Goal: Task Accomplishment & Management: Complete application form

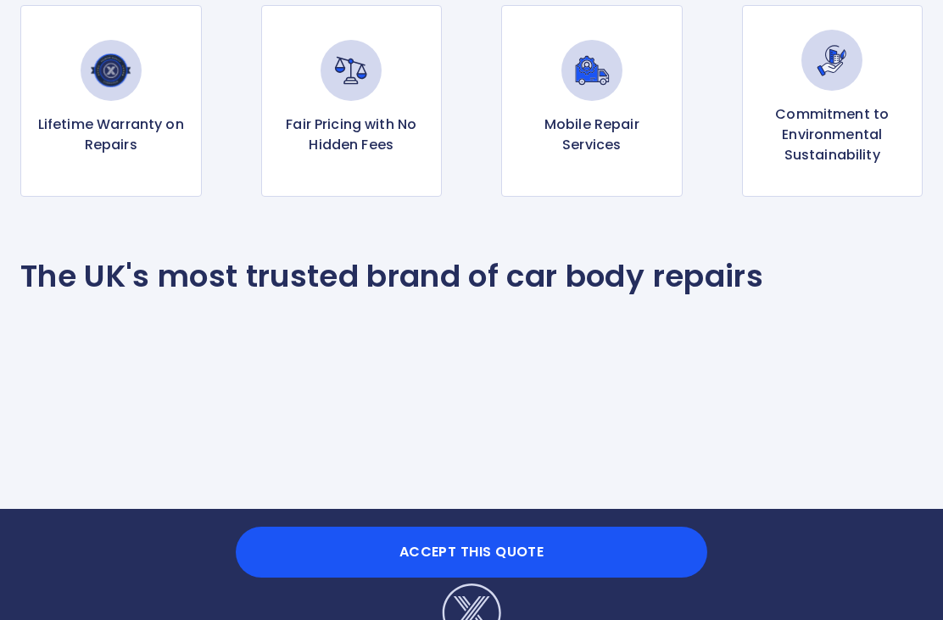
scroll to position [1459, 0]
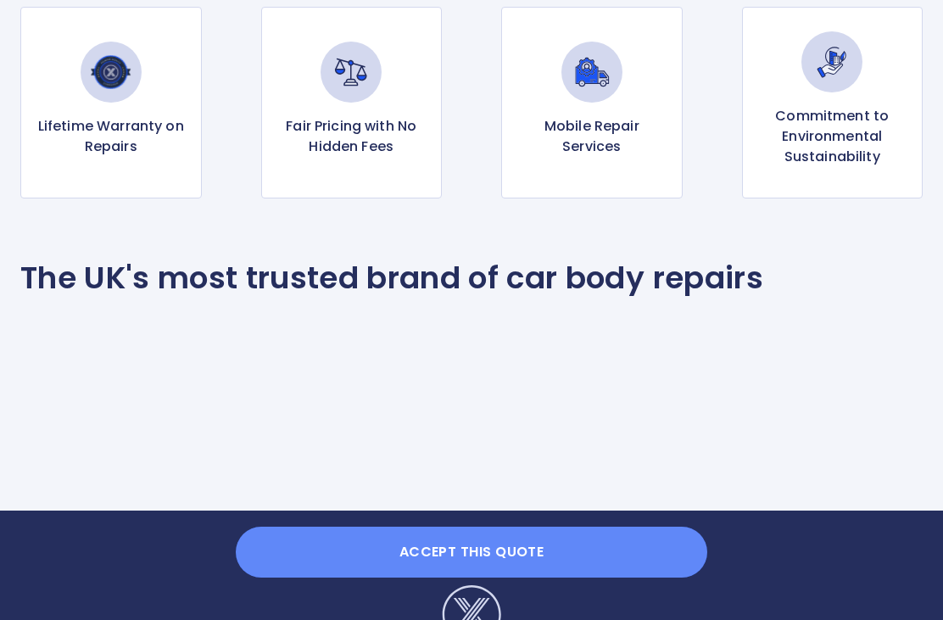
click at [486, 578] on button "Accept this Quote" at bounding box center [472, 552] width 472 height 51
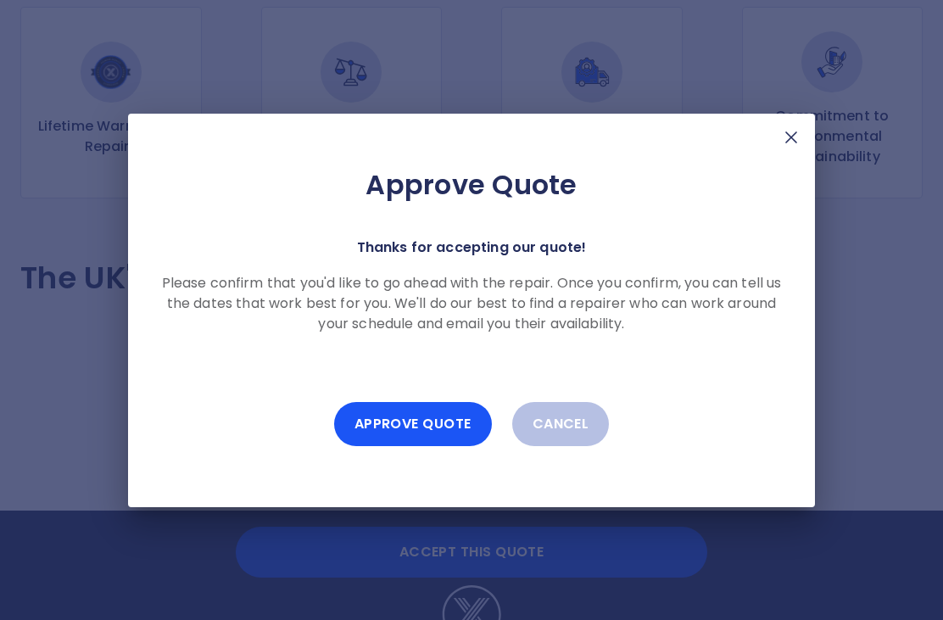
click at [422, 446] on button "Approve Quote" at bounding box center [413, 424] width 158 height 44
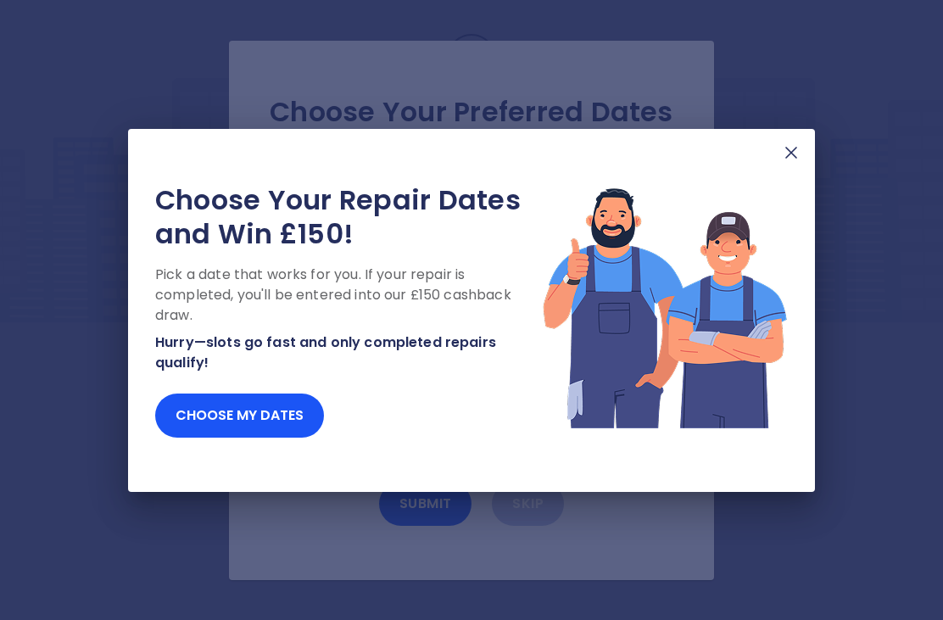
click at [253, 438] on button "Choose my dates" at bounding box center [239, 416] width 169 height 44
click at [252, 438] on button "Choose my dates" at bounding box center [239, 416] width 169 height 44
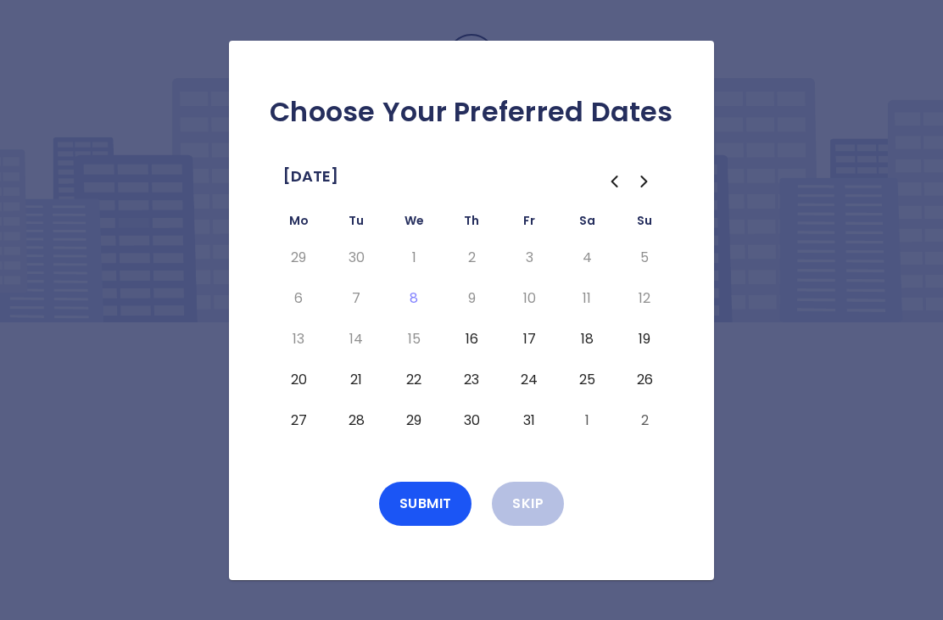
click at [478, 353] on button "16" at bounding box center [471, 339] width 31 height 27
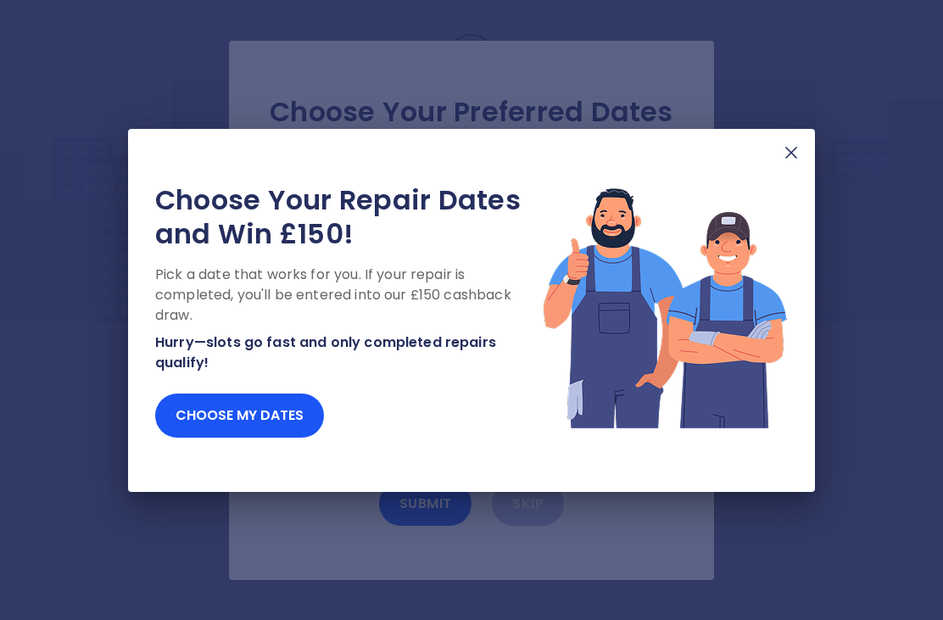
click at [245, 438] on button "Choose my dates" at bounding box center [239, 416] width 169 height 44
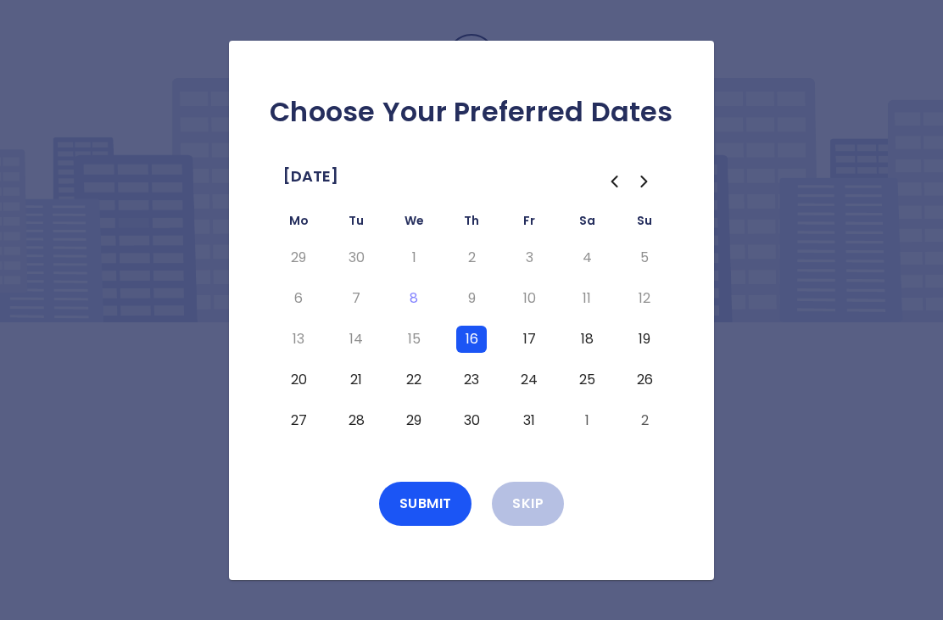
click at [434, 526] on button "Submit" at bounding box center [425, 504] width 93 height 44
